Goal: Transaction & Acquisition: Purchase product/service

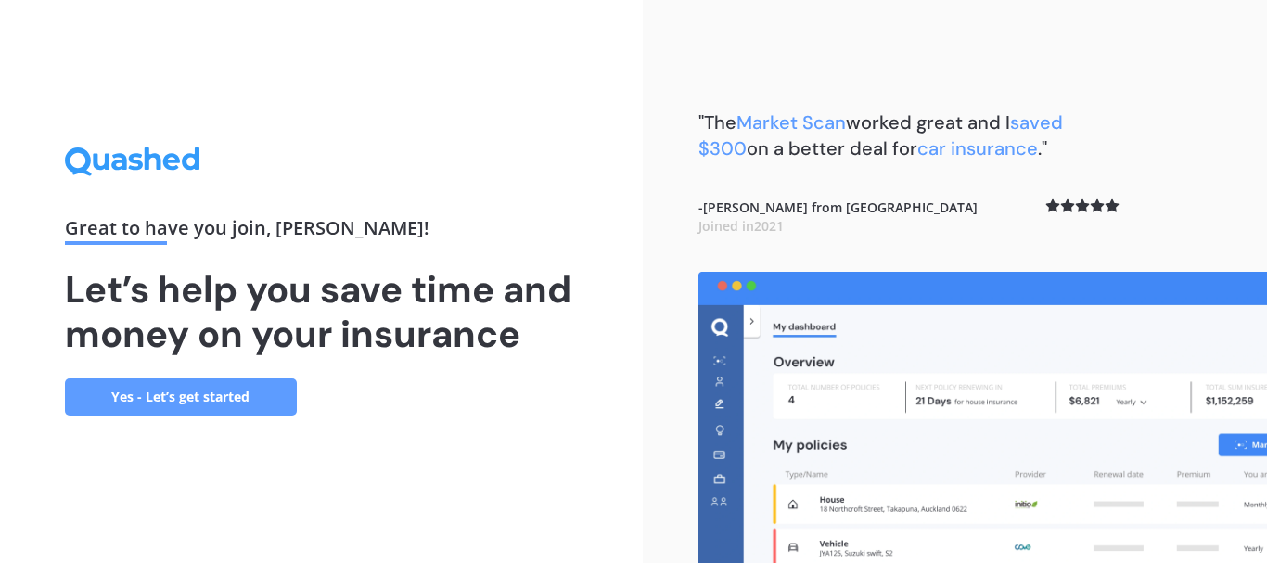
click at [221, 388] on link "Yes - Let’s get started" at bounding box center [181, 396] width 232 height 37
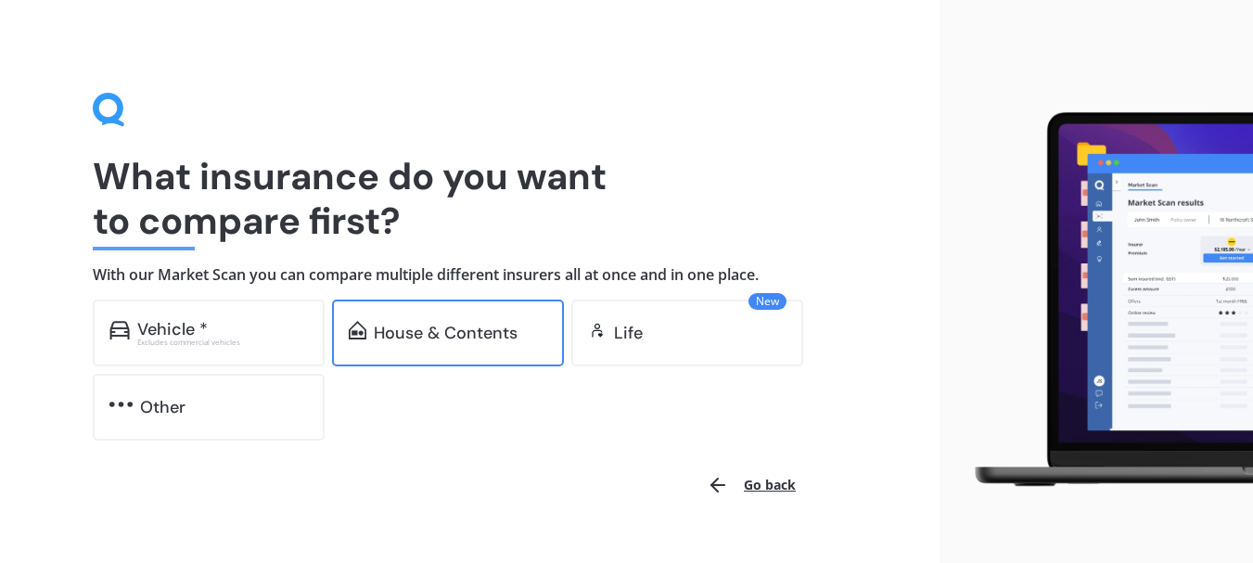
click at [429, 327] on div "House & Contents" at bounding box center [446, 333] width 144 height 19
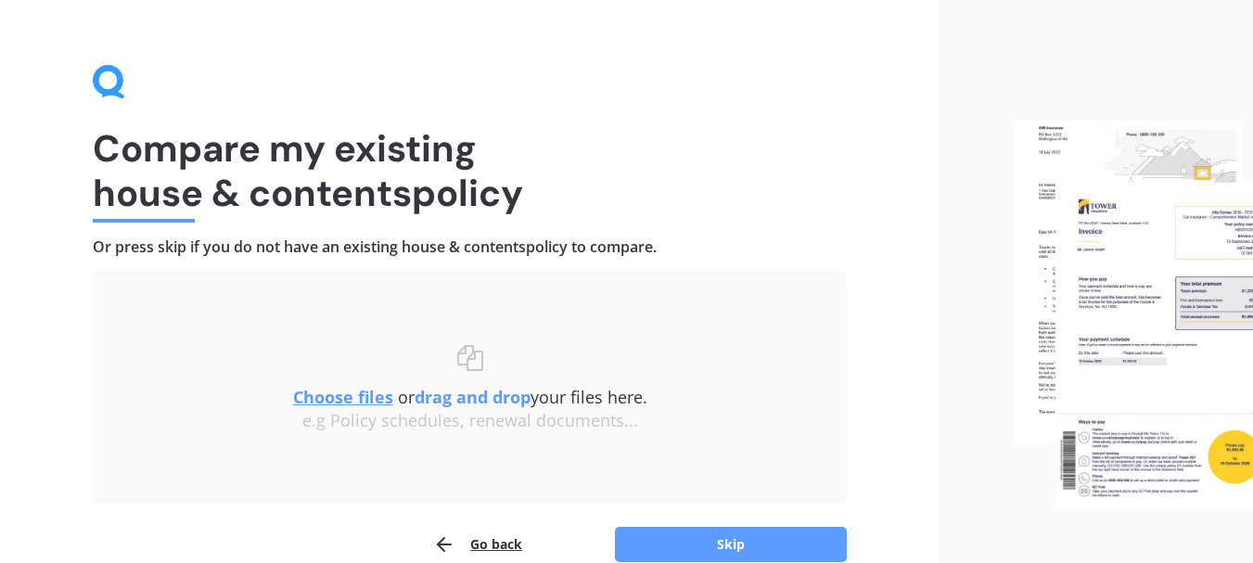
scroll to position [121, 0]
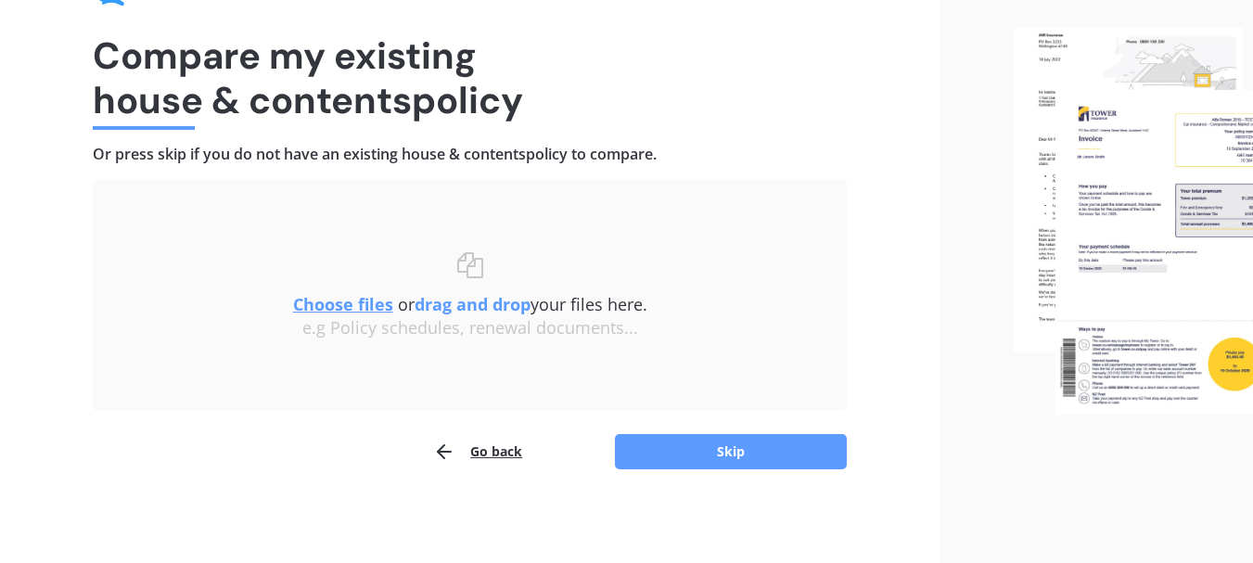
click at [363, 303] on u "Choose files" at bounding box center [343, 304] width 100 height 22
click at [693, 456] on button "Skip" at bounding box center [731, 451] width 232 height 35
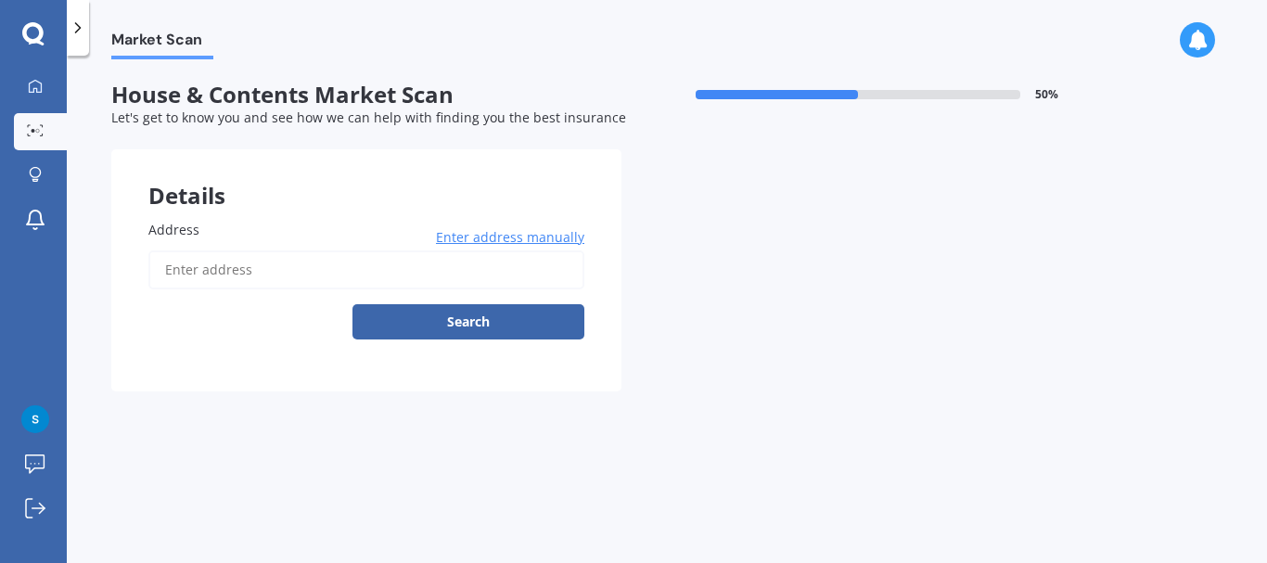
click at [182, 264] on input "Address" at bounding box center [366, 269] width 436 height 39
type input "232A Mangatarata Road, Waipukurau 4285"
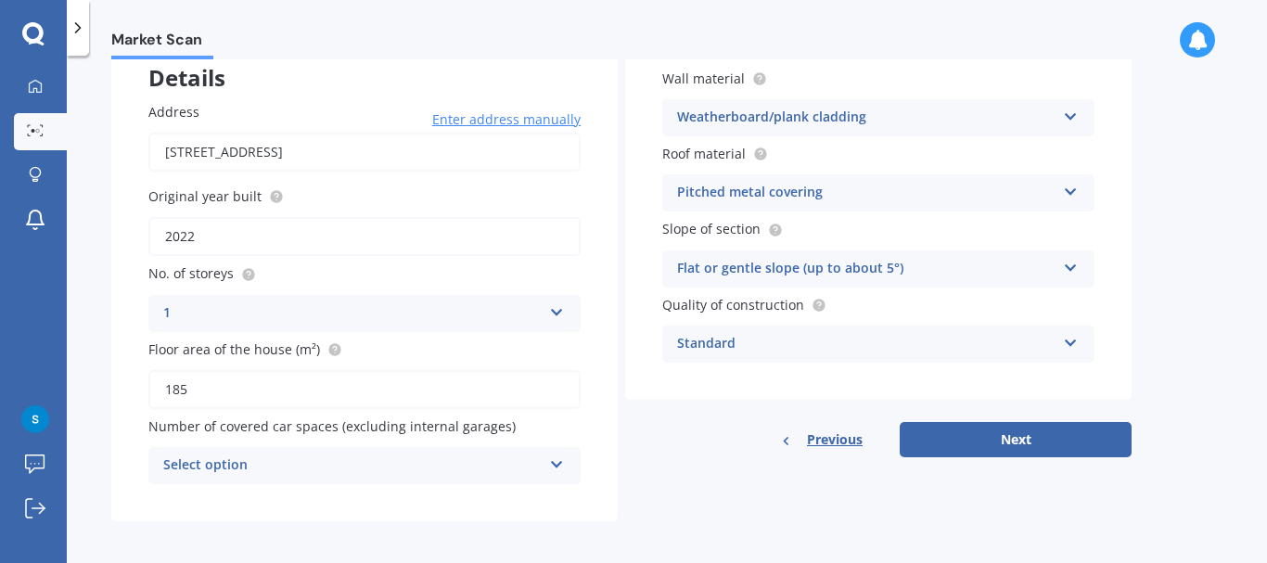
scroll to position [124, 0]
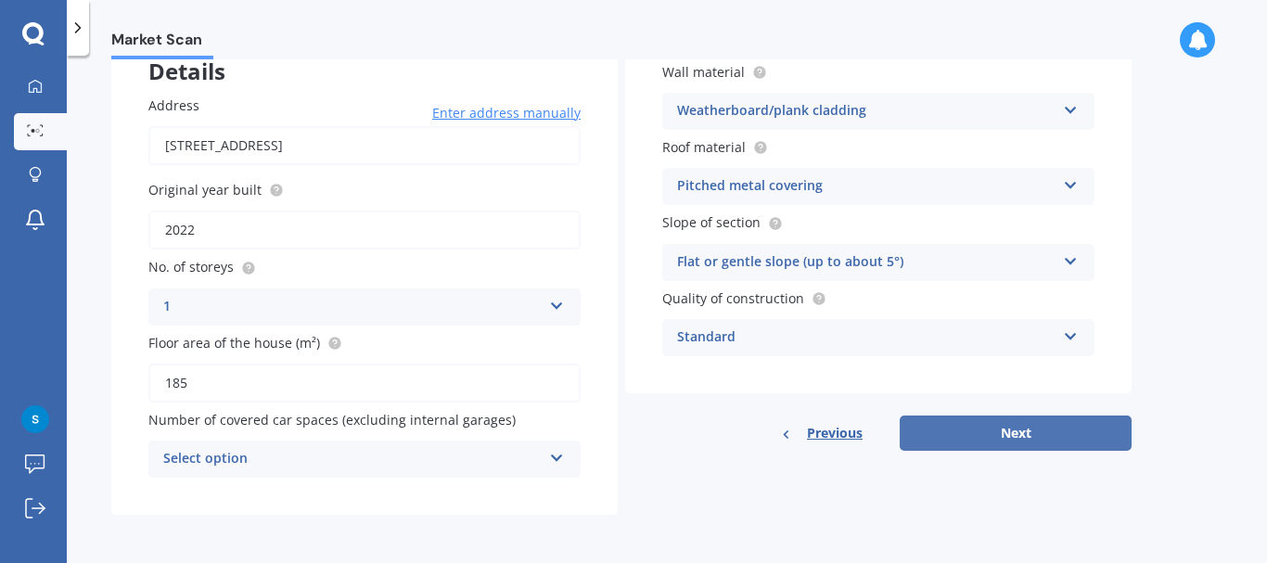
click at [986, 434] on button "Next" at bounding box center [1016, 433] width 232 height 35
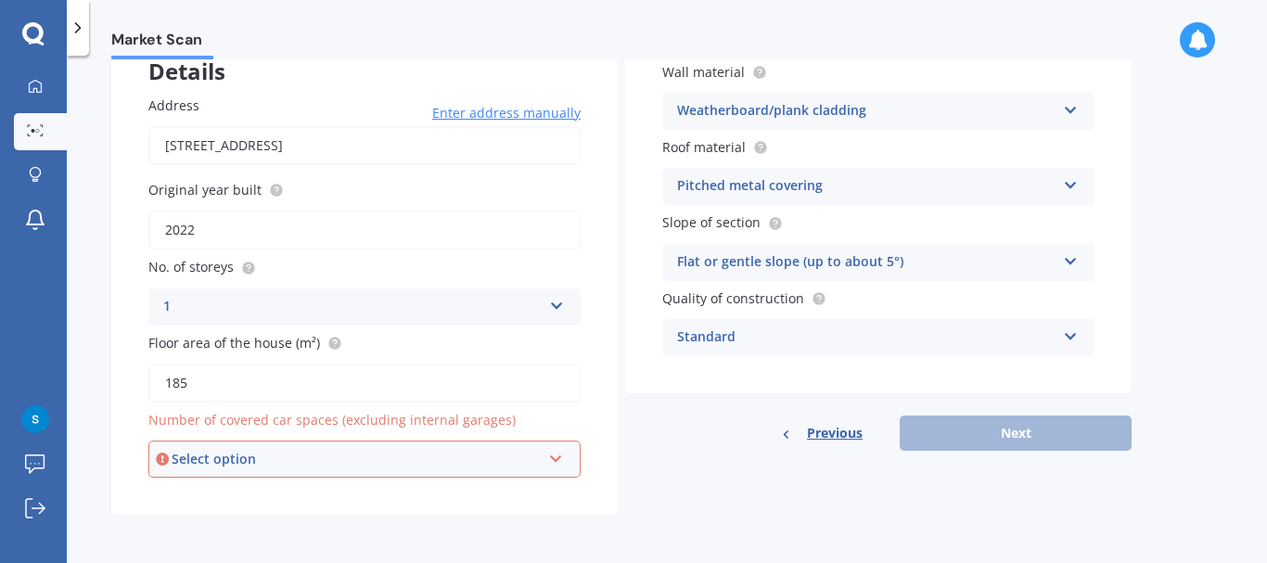
click at [245, 452] on div "Select option" at bounding box center [356, 459] width 369 height 20
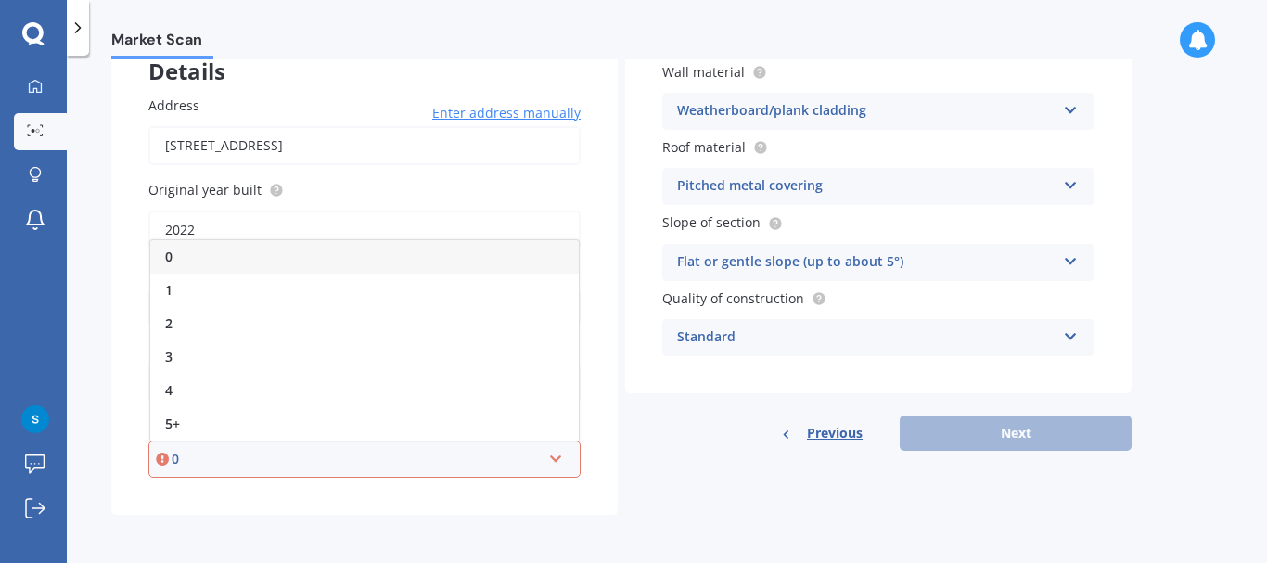
click at [197, 455] on div "0" at bounding box center [356, 459] width 369 height 20
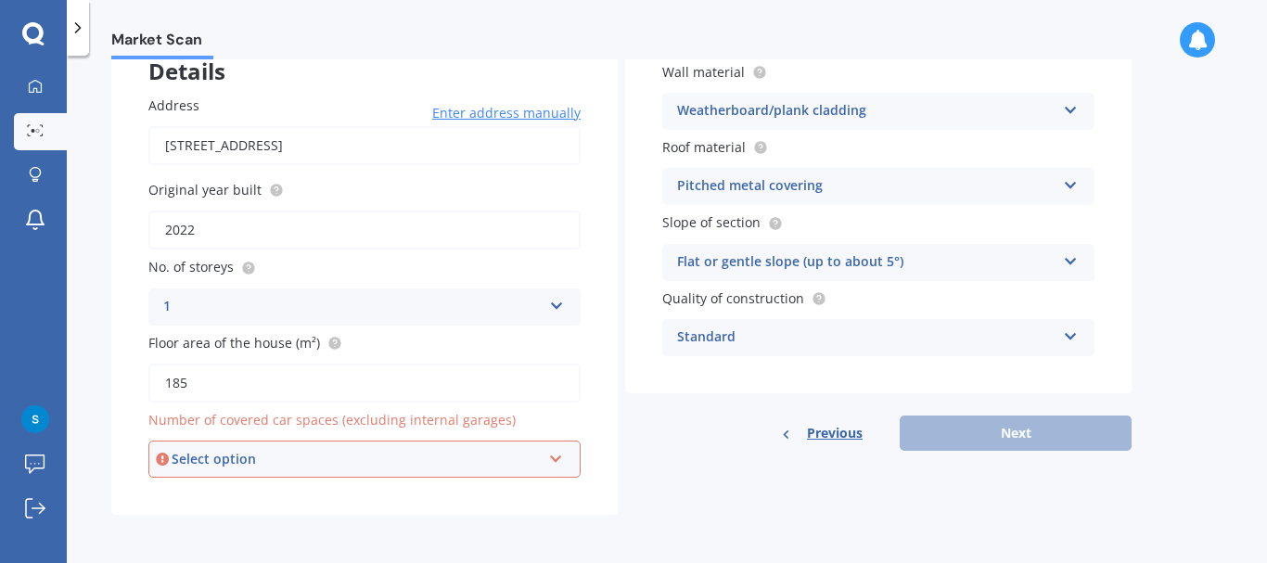
click at [199, 455] on div "Select option" at bounding box center [356, 459] width 369 height 20
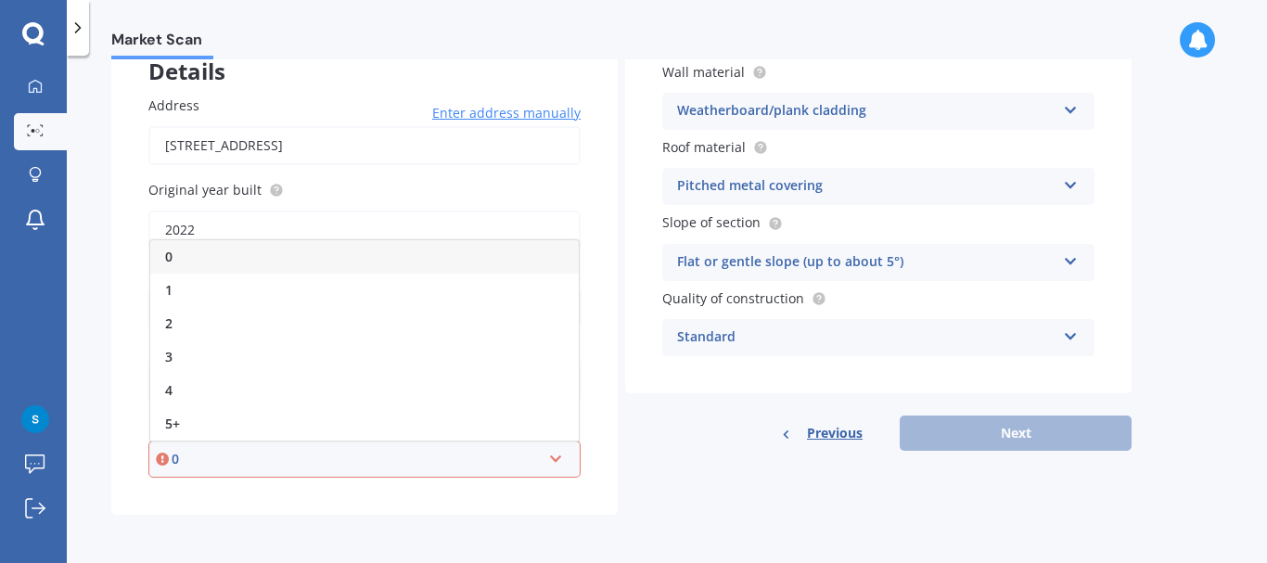
click at [206, 254] on div "0" at bounding box center [364, 256] width 429 height 33
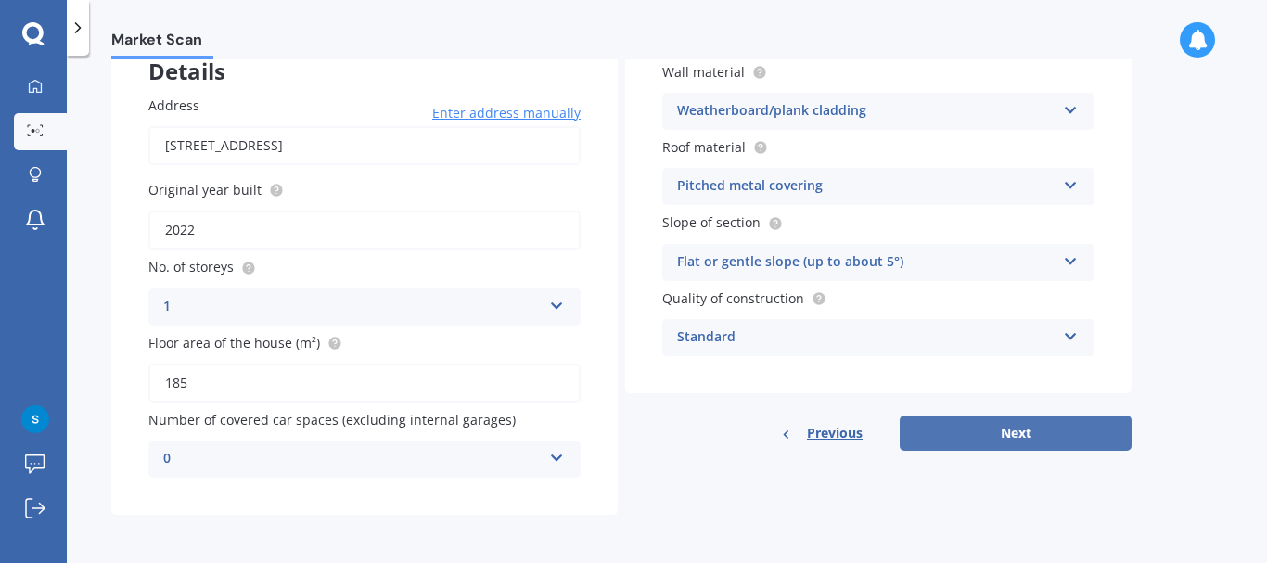
click at [1038, 431] on button "Next" at bounding box center [1016, 433] width 232 height 35
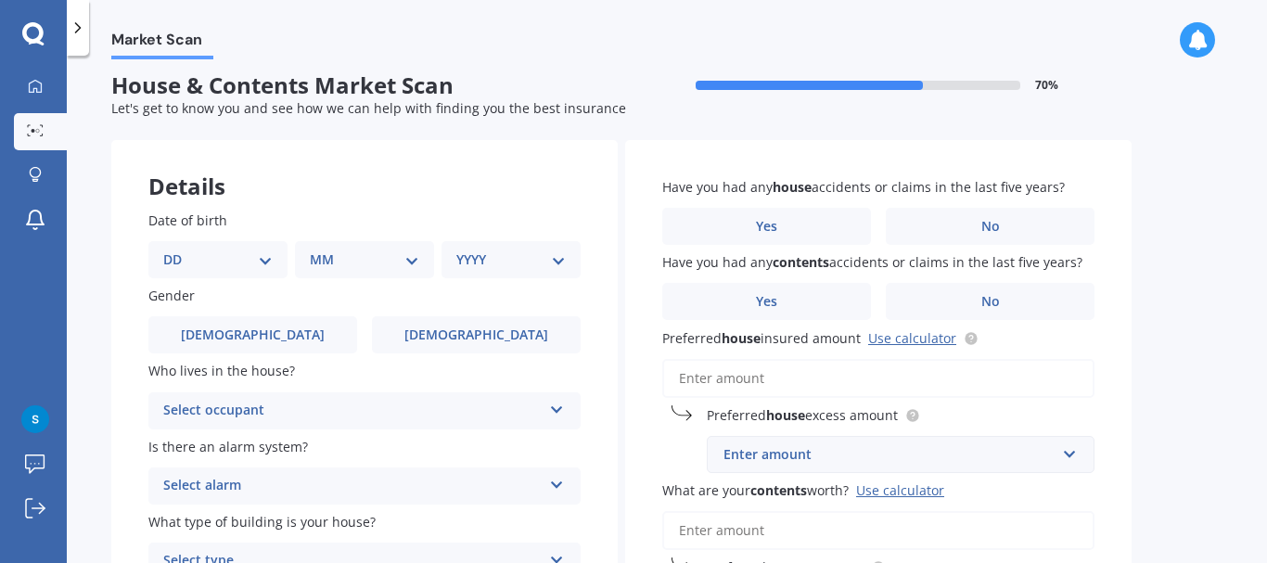
scroll to position [0, 0]
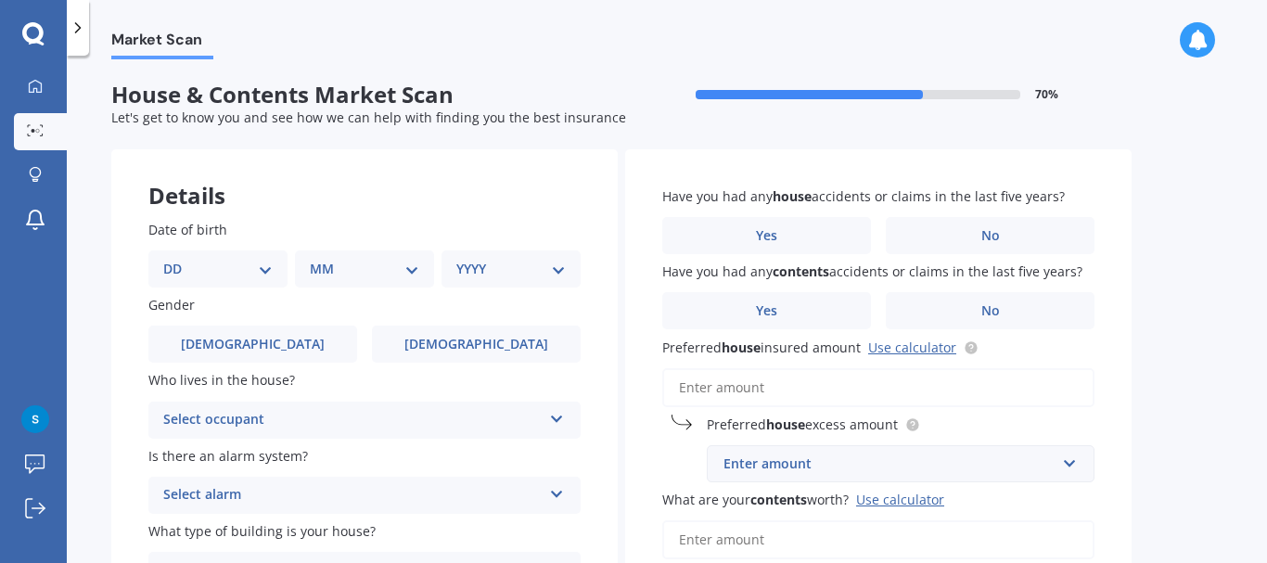
click at [271, 266] on select "DD 01 02 03 04 05 06 07 08 09 10 11 12 13 14 15 16 17 18 19 20 21 22 23 24 25 2…" at bounding box center [217, 269] width 109 height 20
select select "04"
click at [178, 259] on select "DD 01 02 03 04 05 06 07 08 09 10 11 12 13 14 15 16 17 18 19 20 21 22 23 24 25 2…" at bounding box center [217, 269] width 109 height 20
click at [396, 269] on select "MM 01 02 03 04 05 06 07 08 09 10 11 12" at bounding box center [368, 269] width 102 height 20
select select "07"
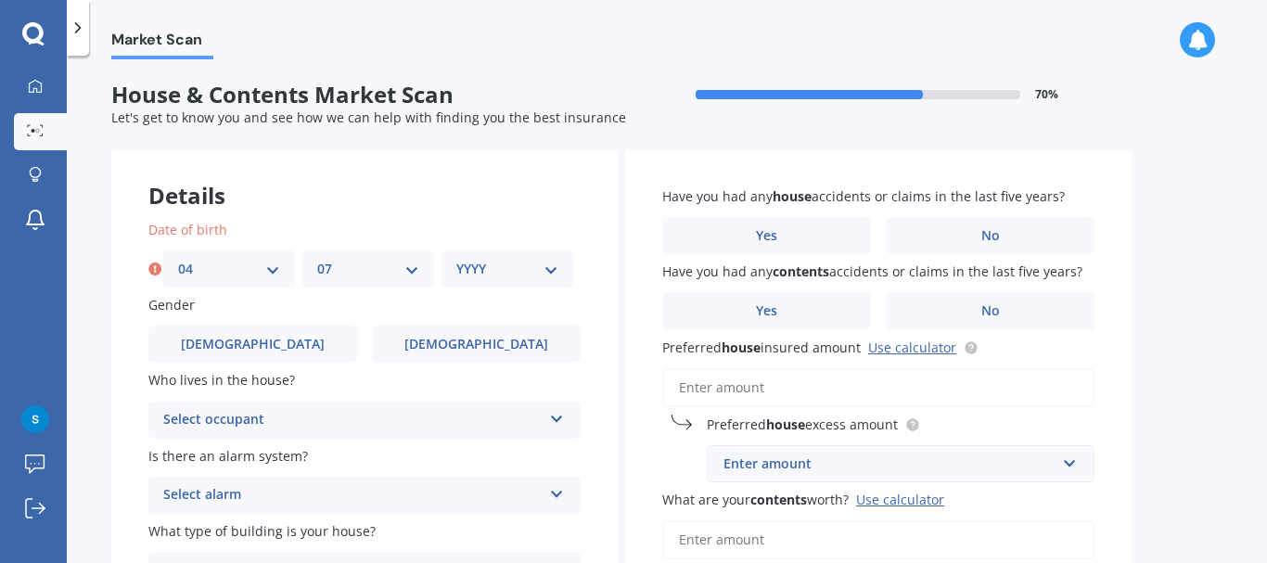
click at [317, 259] on select "MM 01 02 03 04 05 06 07 08 09 10 11 12" at bounding box center [368, 269] width 102 height 20
click at [485, 261] on select "YYYY 2009 2008 2007 2006 2005 2004 2003 2002 2001 2000 1999 1998 1997 1996 1995…" at bounding box center [507, 269] width 102 height 20
click at [456, 259] on select "YYYY 2009 2008 2007 2006 2005 2004 2003 2002 2001 2000 1999 1998 1997 1996 1995…" at bounding box center [507, 269] width 102 height 20
click at [485, 263] on select "YYYY 2009 2008 2007 2006 2005 2004 2003 2002 2001 2000 1999 1998 1997 1996 1995…" at bounding box center [510, 269] width 109 height 20
select select "1967"
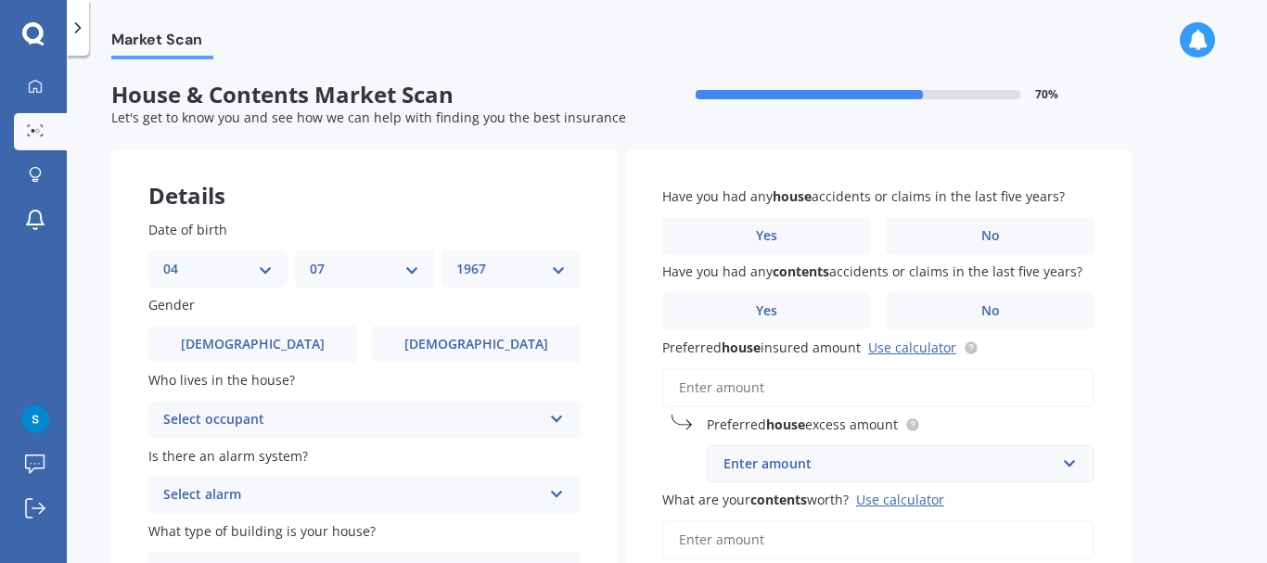
click at [456, 259] on select "YYYY 2009 2008 2007 2006 2005 2004 2003 2002 2001 2000 1999 1998 1997 1996 1995…" at bounding box center [510, 269] width 109 height 20
click at [301, 348] on label "Male" at bounding box center [252, 344] width 209 height 37
click at [0, 0] on input "Male" at bounding box center [0, 0] width 0 height 0
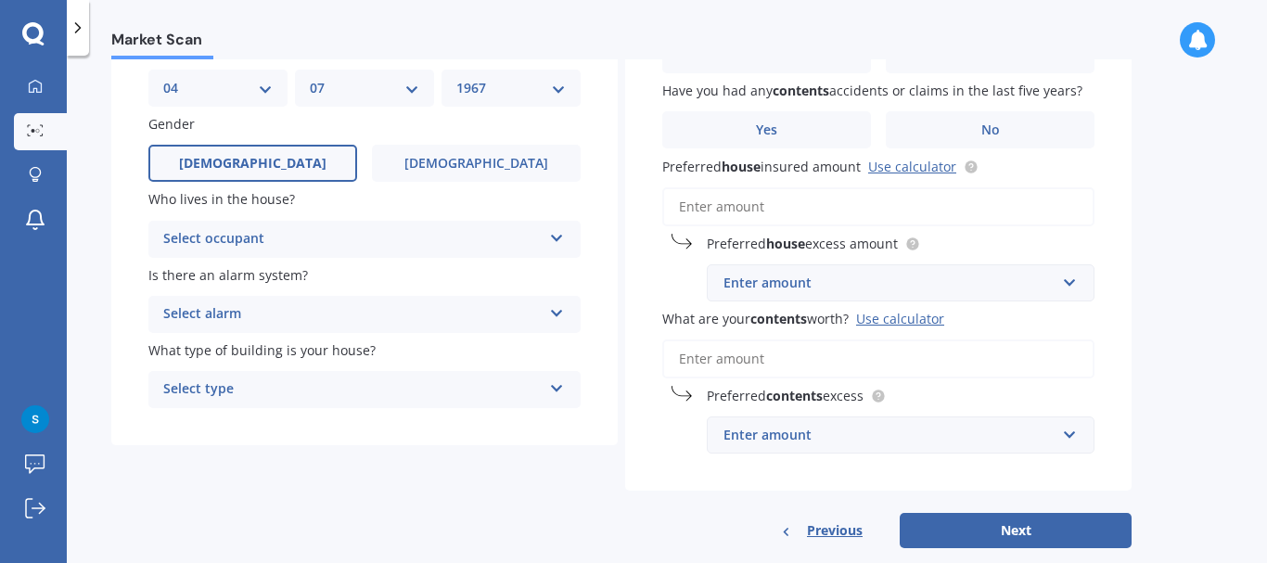
scroll to position [186, 0]
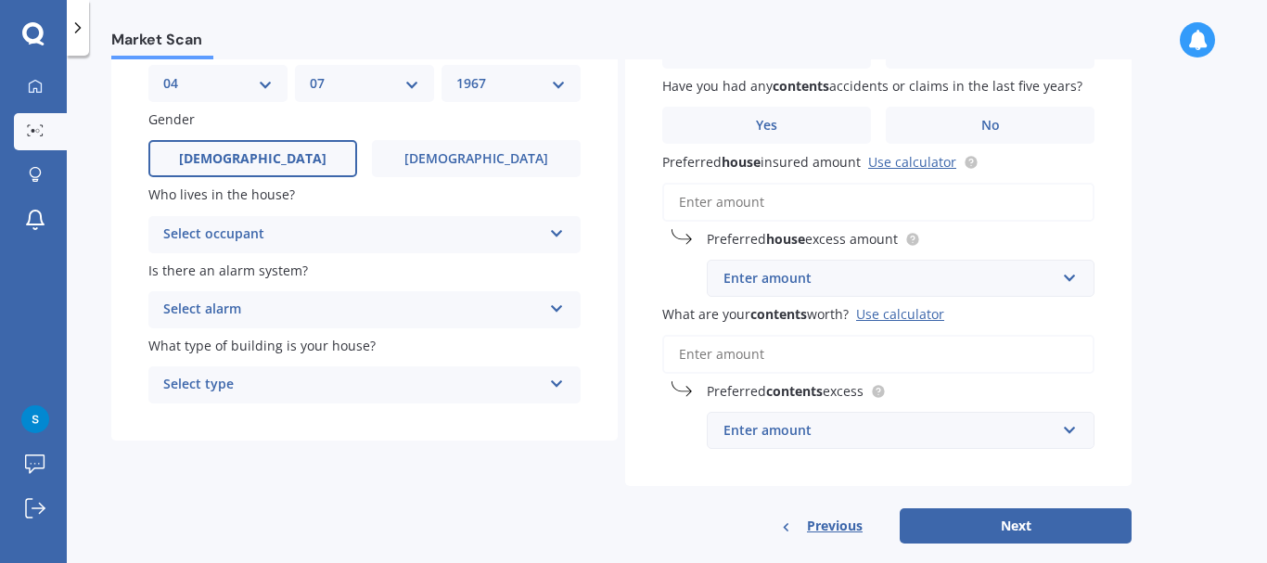
click at [378, 303] on div "Select alarm" at bounding box center [352, 310] width 378 height 22
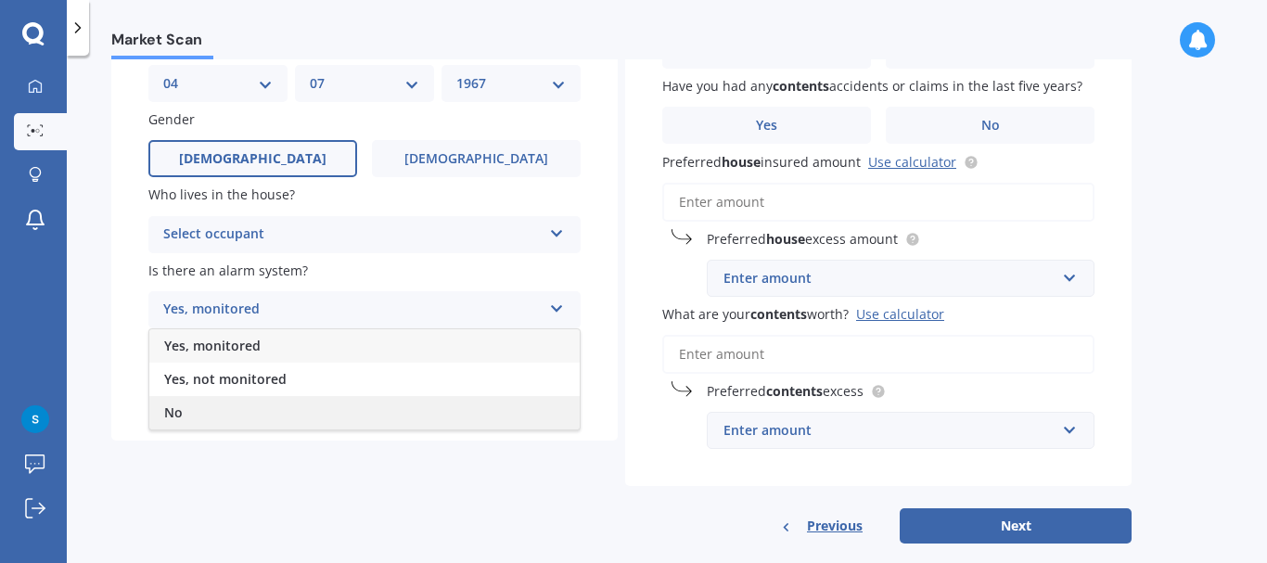
click at [249, 404] on div "No" at bounding box center [364, 412] width 430 height 33
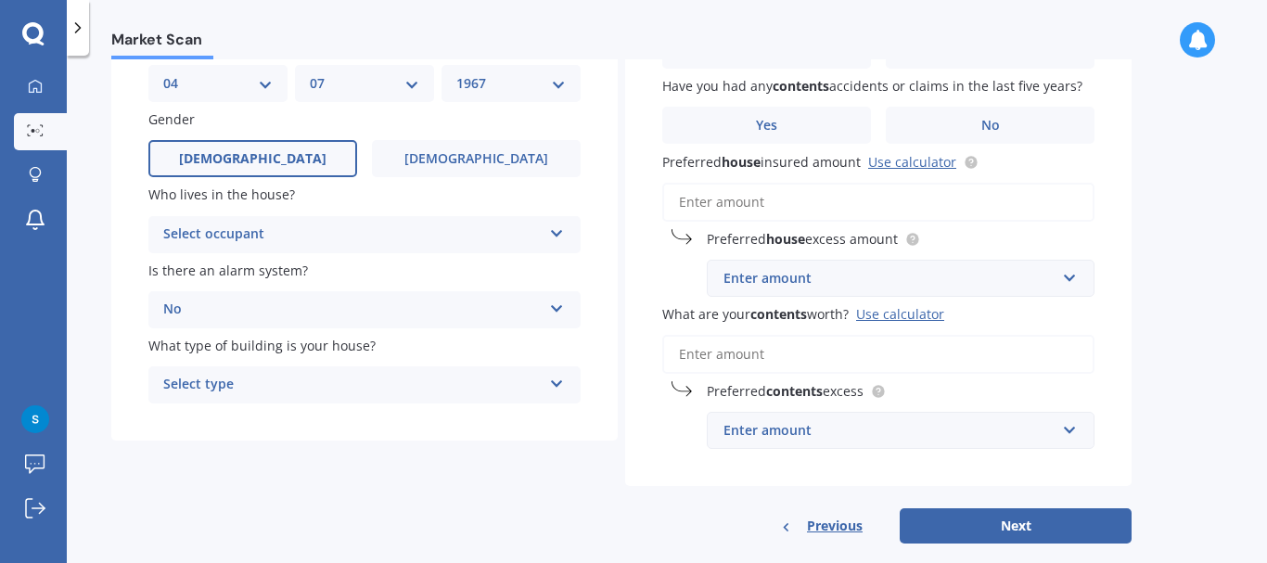
click at [272, 376] on div "Select type" at bounding box center [352, 385] width 378 height 22
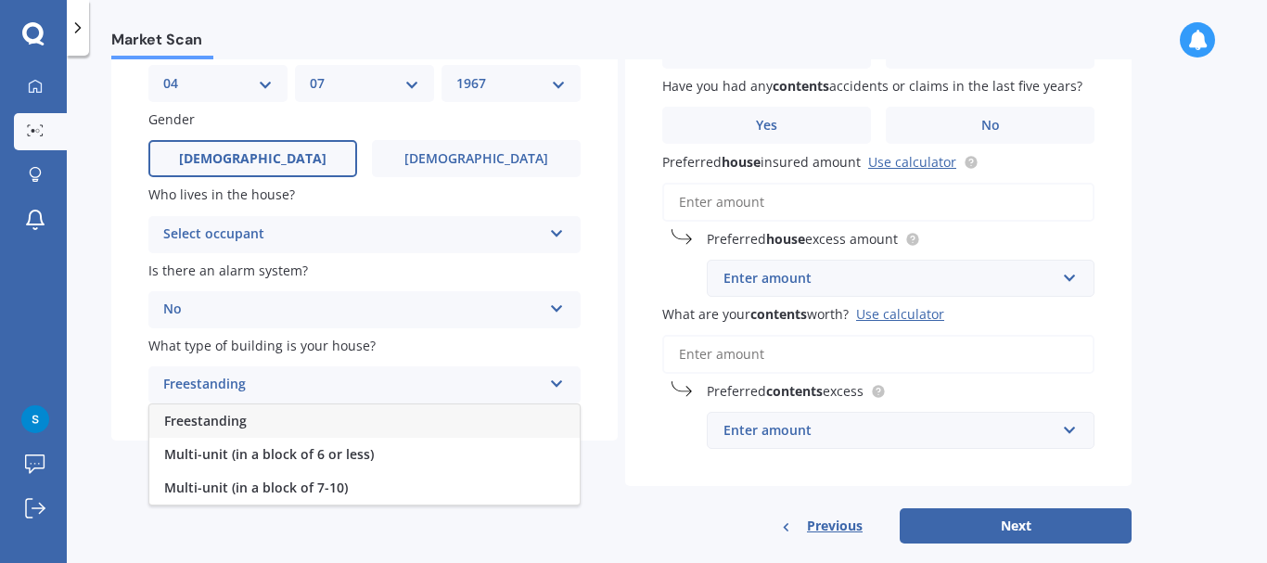
click at [249, 426] on div "Freestanding" at bounding box center [364, 420] width 430 height 33
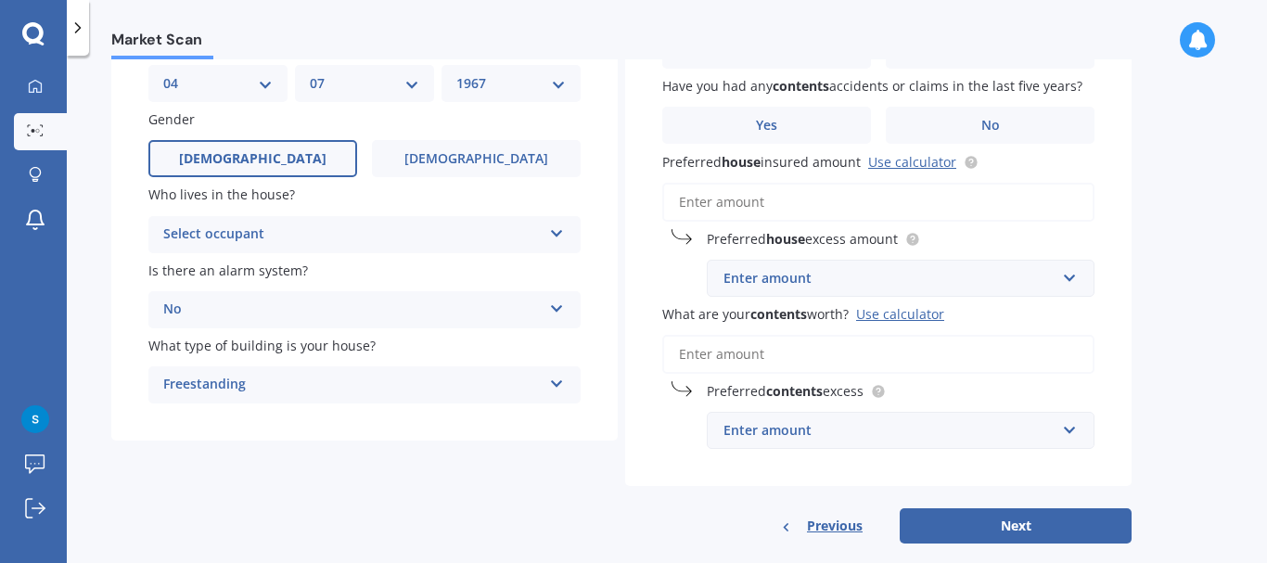
scroll to position [0, 0]
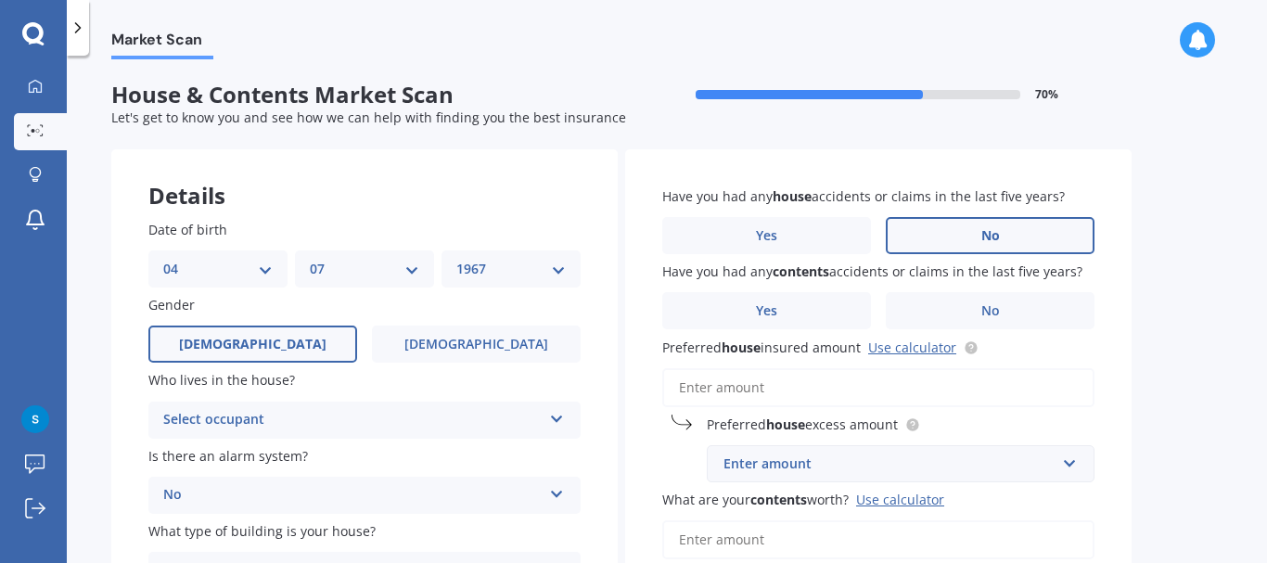
click at [959, 236] on label "No" at bounding box center [990, 235] width 209 height 37
click at [0, 0] on input "No" at bounding box center [0, 0] width 0 height 0
click at [948, 307] on label "No" at bounding box center [990, 310] width 209 height 37
click at [0, 0] on input "No" at bounding box center [0, 0] width 0 height 0
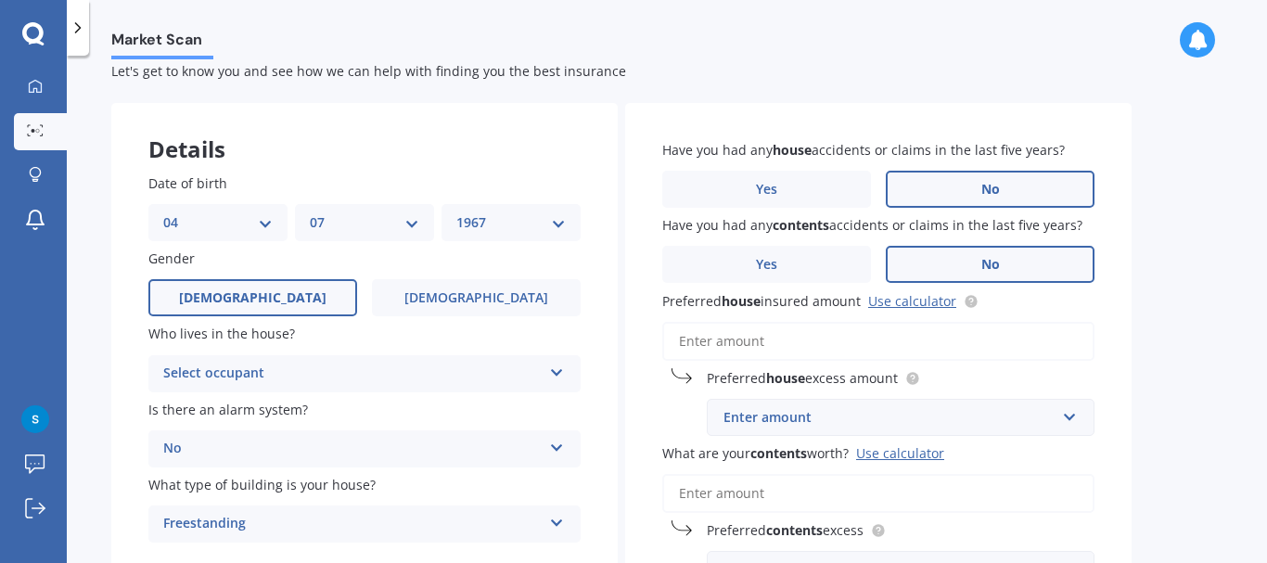
scroll to position [186, 0]
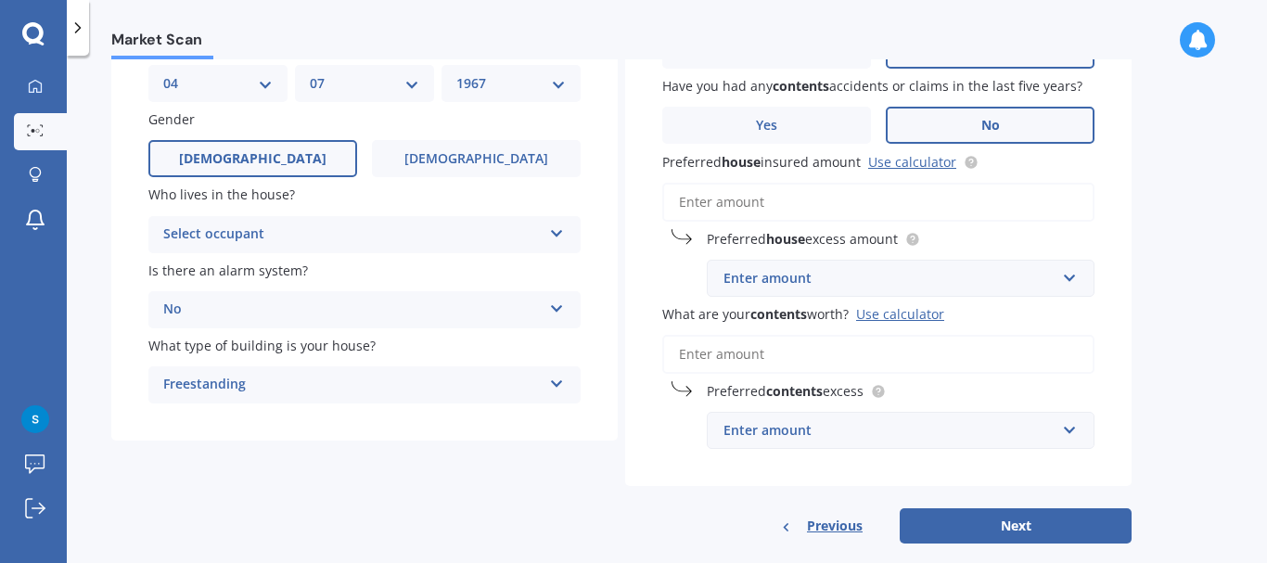
click at [717, 201] on input "Preferred house insured amount Use calculator" at bounding box center [878, 202] width 432 height 39
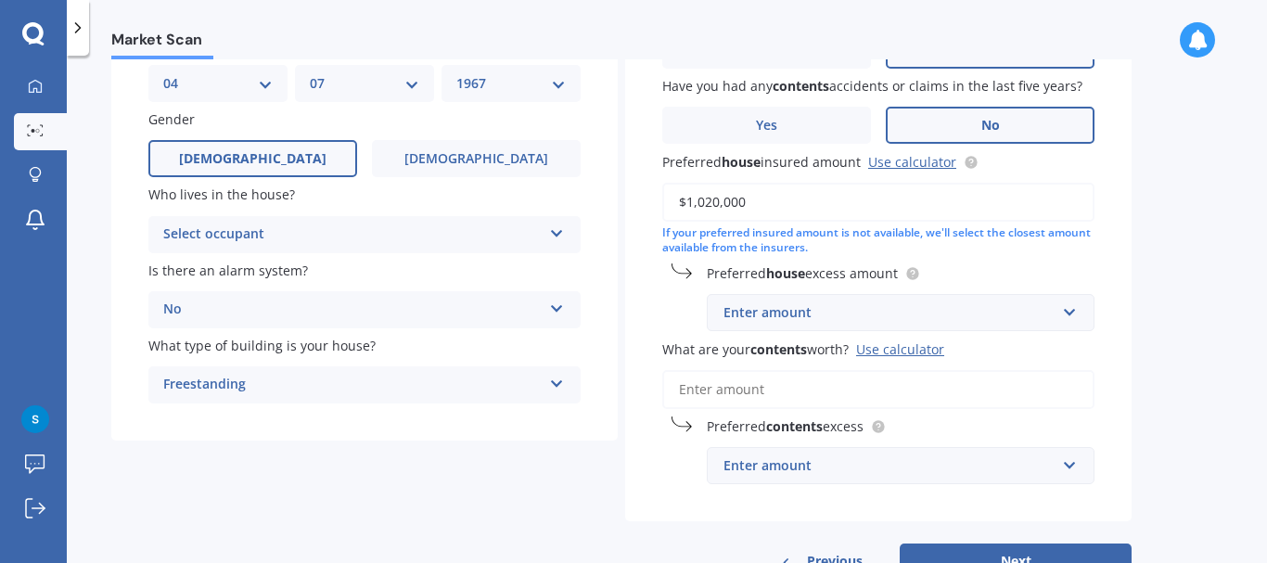
type input "$1,020,000"
click at [792, 311] on div "Enter amount" at bounding box center [890, 312] width 332 height 20
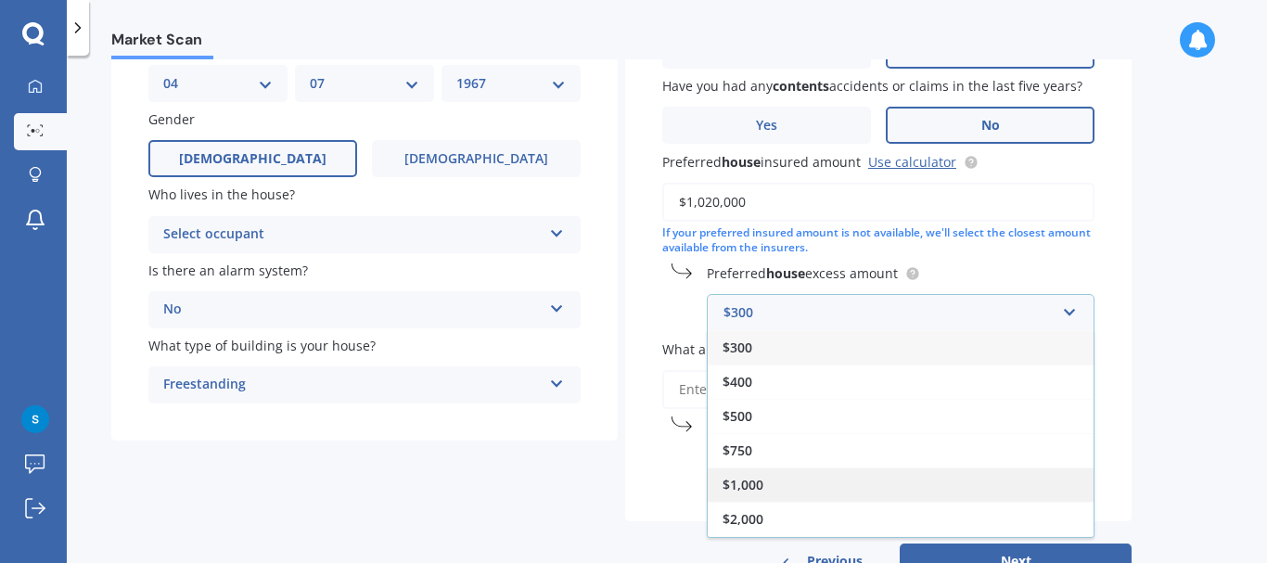
click at [774, 482] on div "$1,000" at bounding box center [901, 485] width 386 height 34
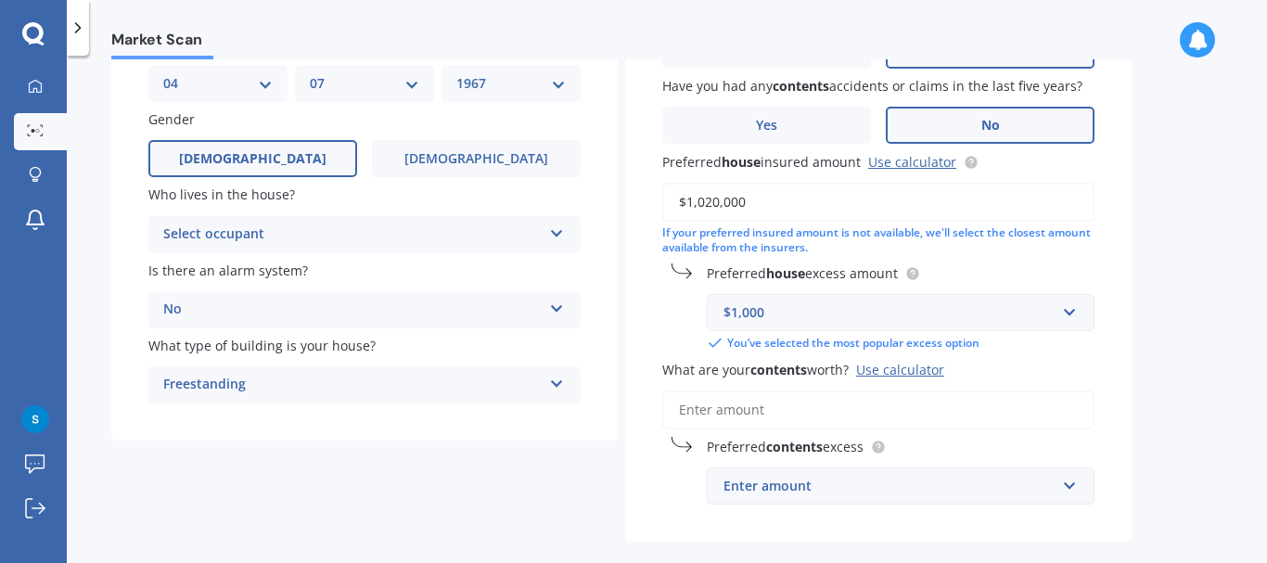
click at [740, 417] on input "What are your contents worth? Use calculator" at bounding box center [878, 410] width 432 height 39
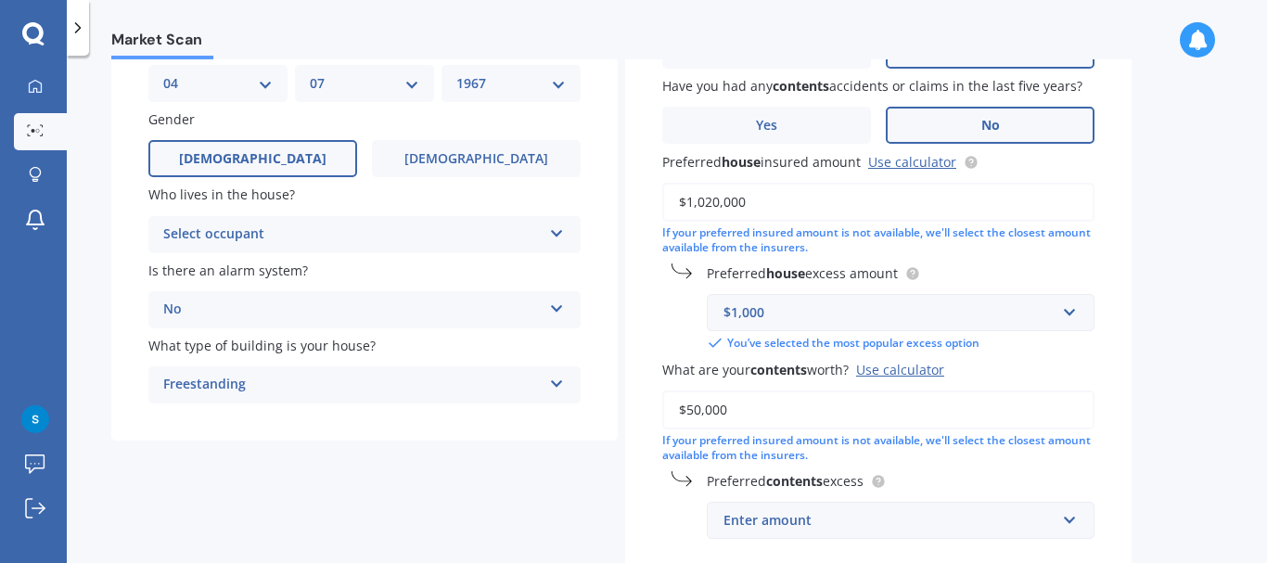
type input "$50,000"
click at [912, 527] on div "Enter amount" at bounding box center [890, 520] width 332 height 20
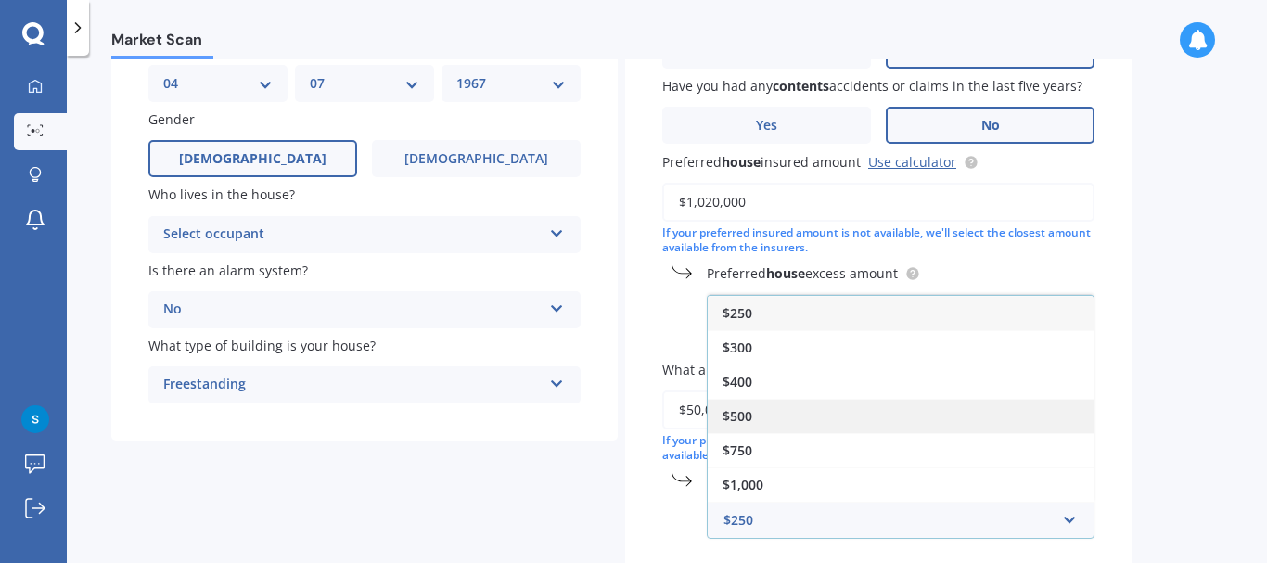
click at [764, 409] on div "$500" at bounding box center [901, 416] width 386 height 34
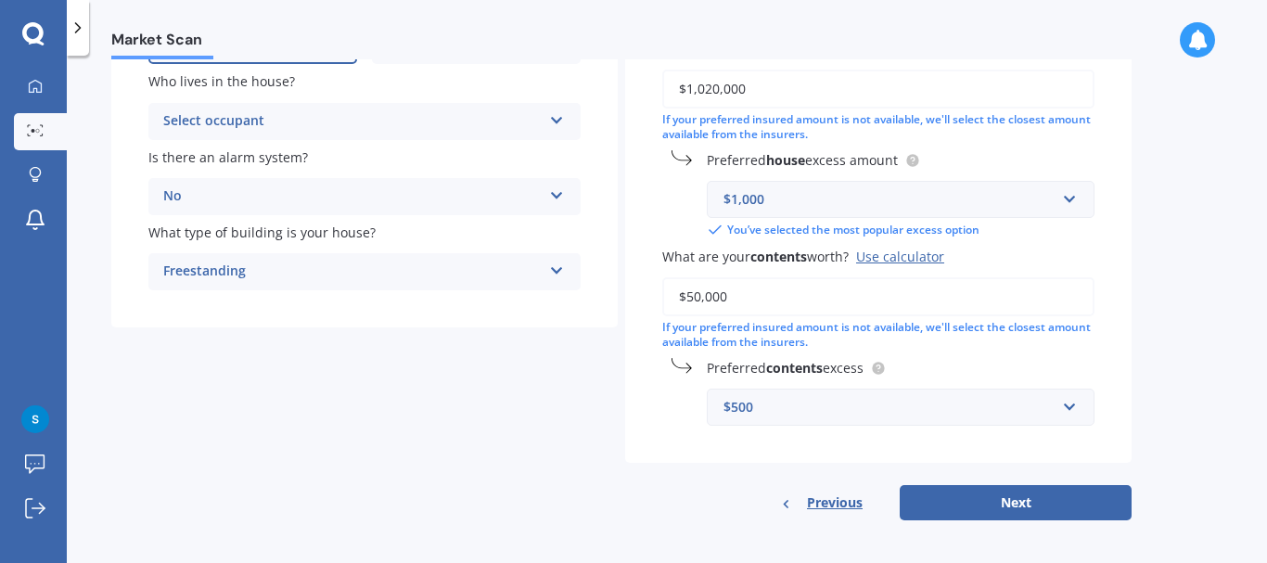
scroll to position [304, 0]
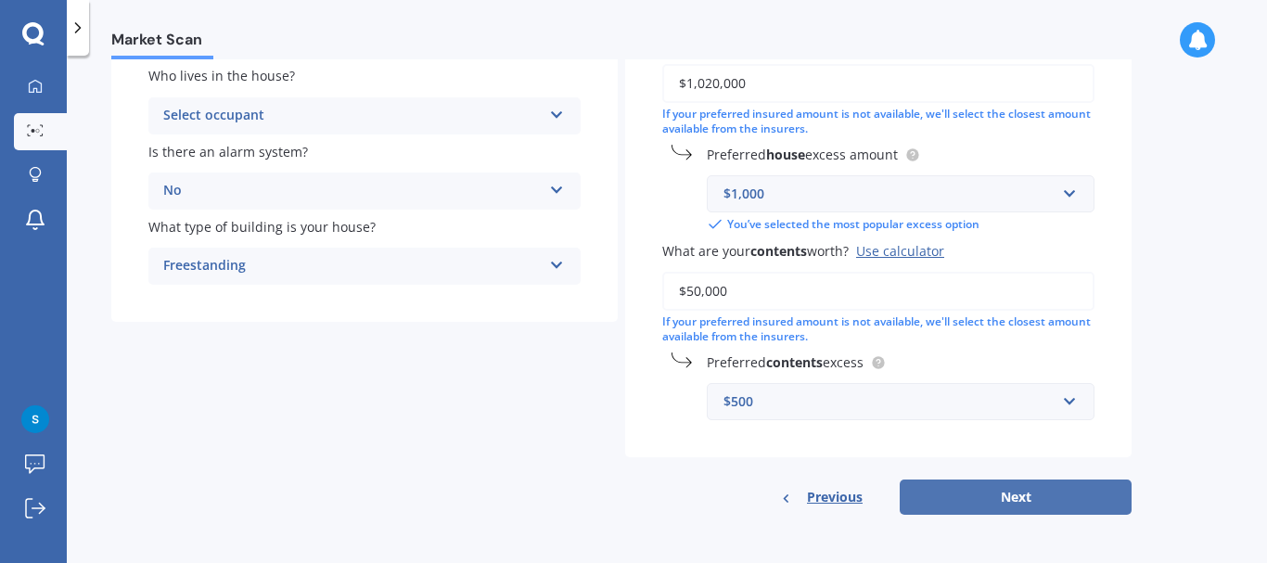
click at [943, 493] on button "Next" at bounding box center [1016, 497] width 232 height 35
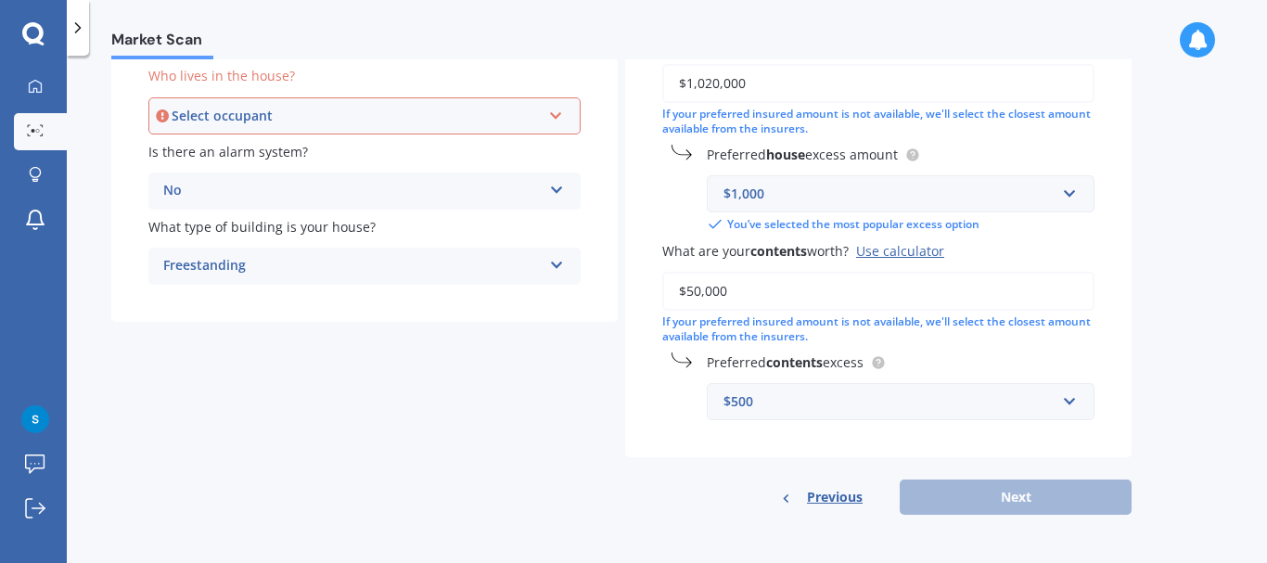
click at [282, 116] on div "Select occupant" at bounding box center [356, 116] width 369 height 20
click at [225, 148] on div "Owner" at bounding box center [364, 151] width 429 height 33
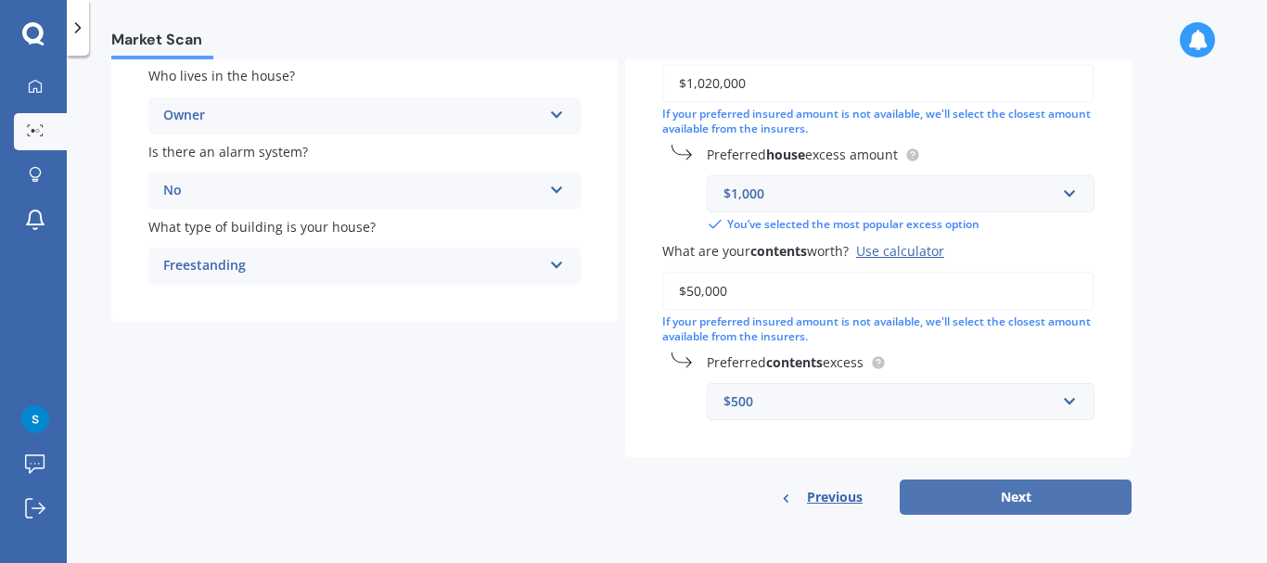
click at [993, 491] on button "Next" at bounding box center [1016, 497] width 232 height 35
select select "04"
select select "07"
select select "1967"
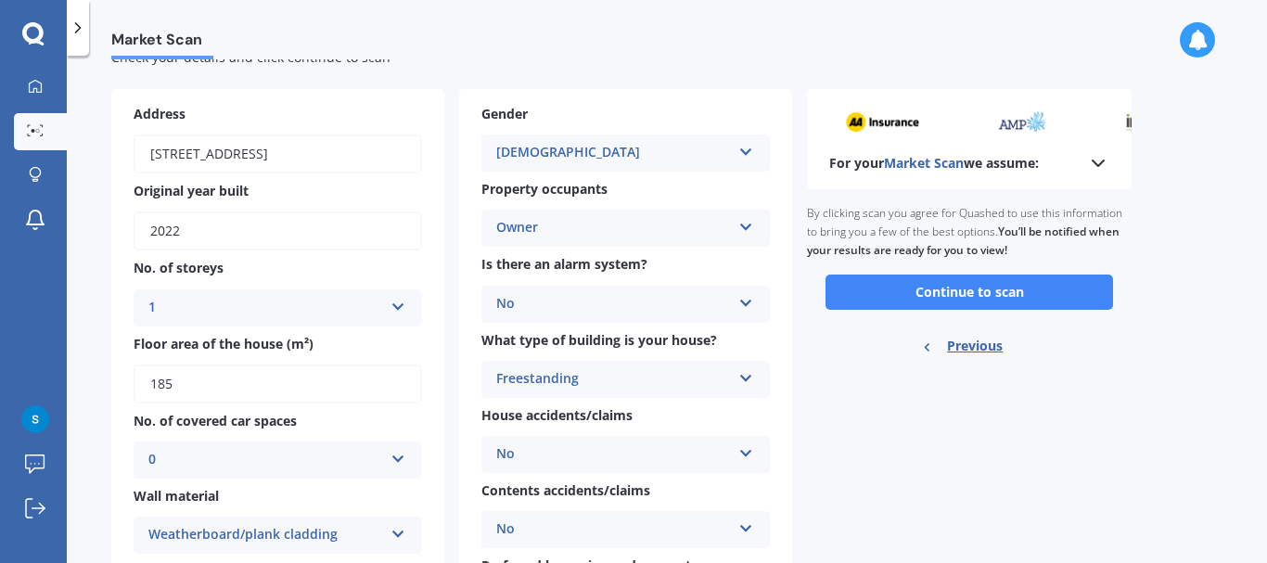
scroll to position [93, 0]
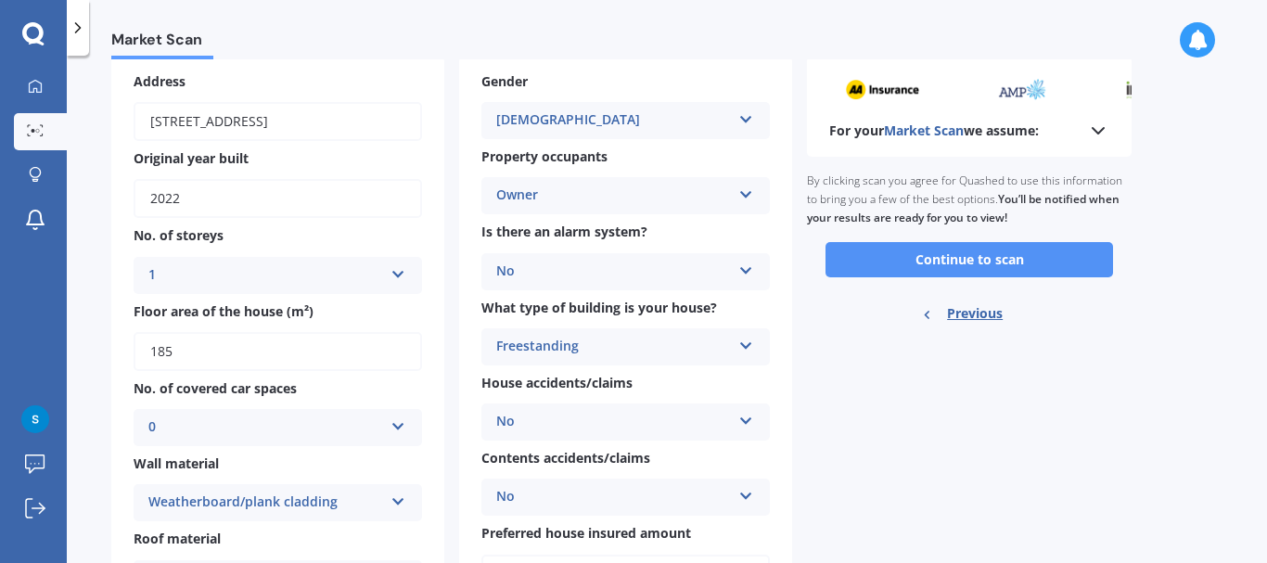
click at [979, 261] on button "Continue to scan" at bounding box center [970, 259] width 288 height 35
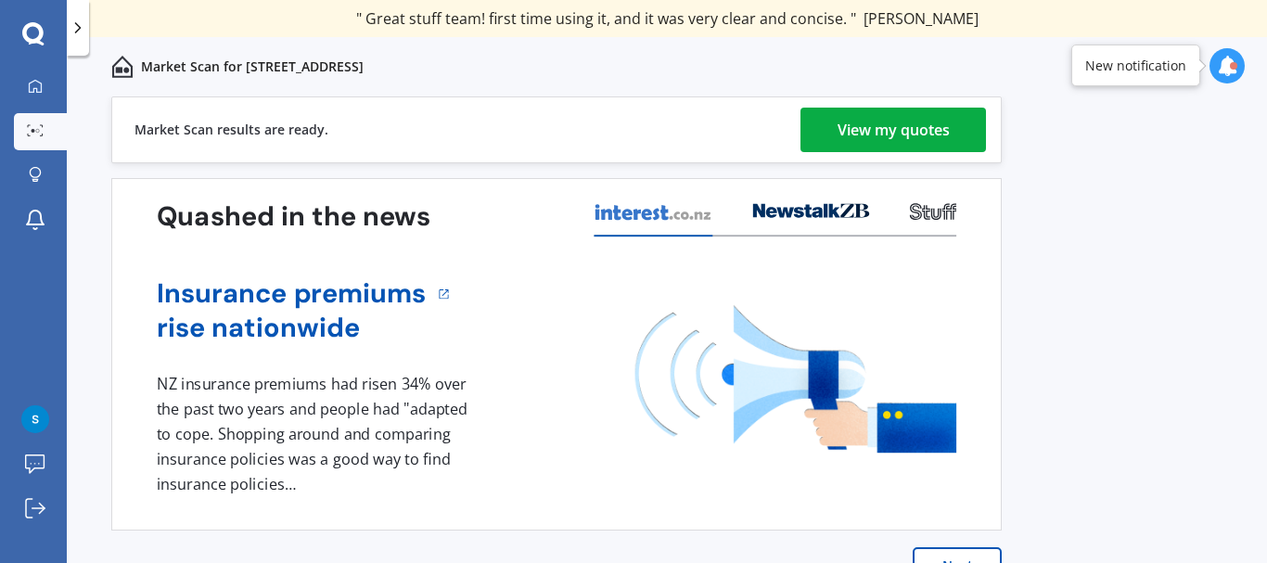
click at [884, 132] on div "View my quotes" at bounding box center [894, 130] width 112 height 45
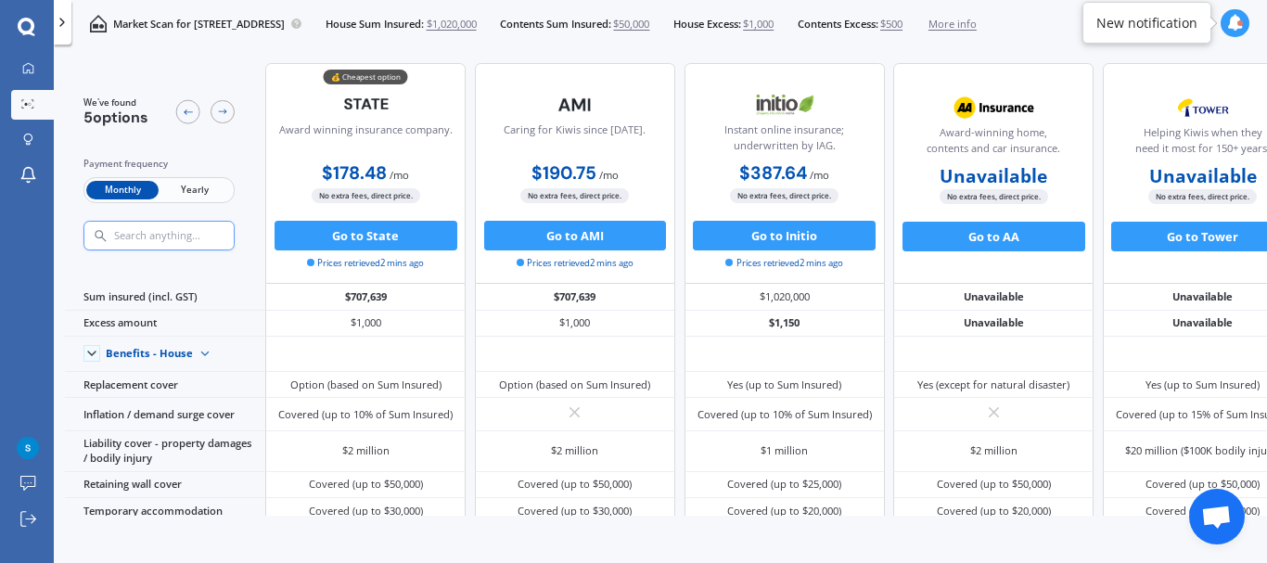
click at [188, 188] on span "Yearly" at bounding box center [195, 190] width 72 height 19
click at [112, 186] on span "Monthly" at bounding box center [122, 190] width 72 height 19
